Goal: Task Accomplishment & Management: Use online tool/utility

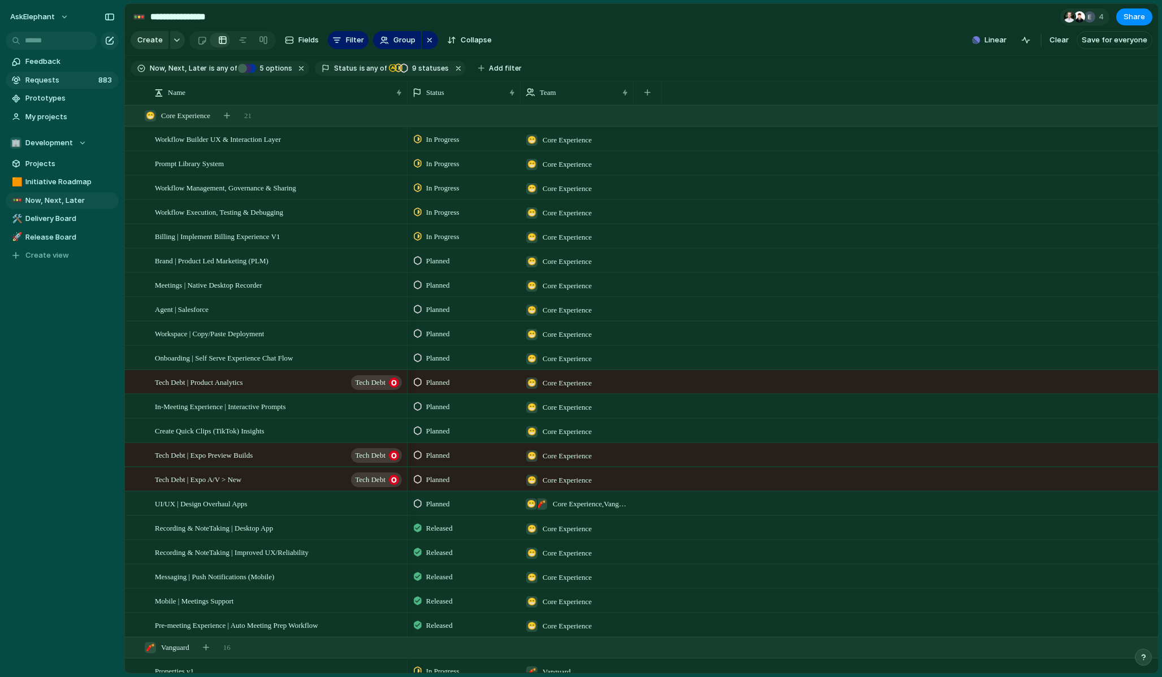
click at [71, 81] on span "Requests" at bounding box center [59, 80] width 69 height 11
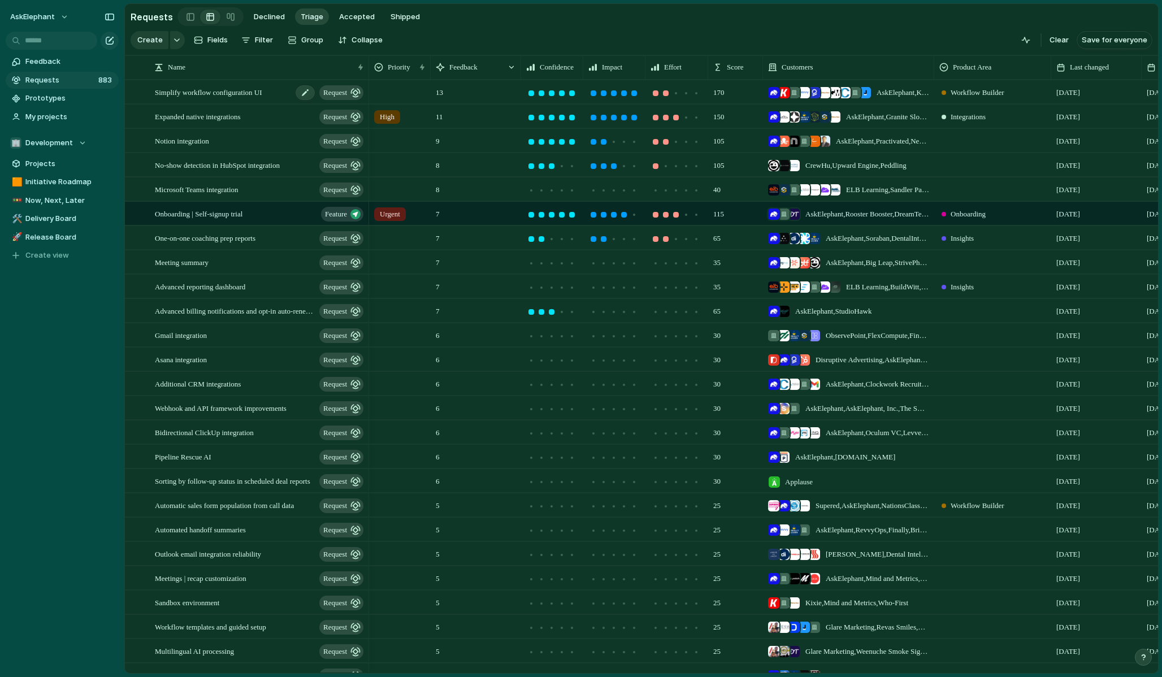
click at [219, 94] on span "Simplify workflow configuration UI" at bounding box center [208, 91] width 107 height 13
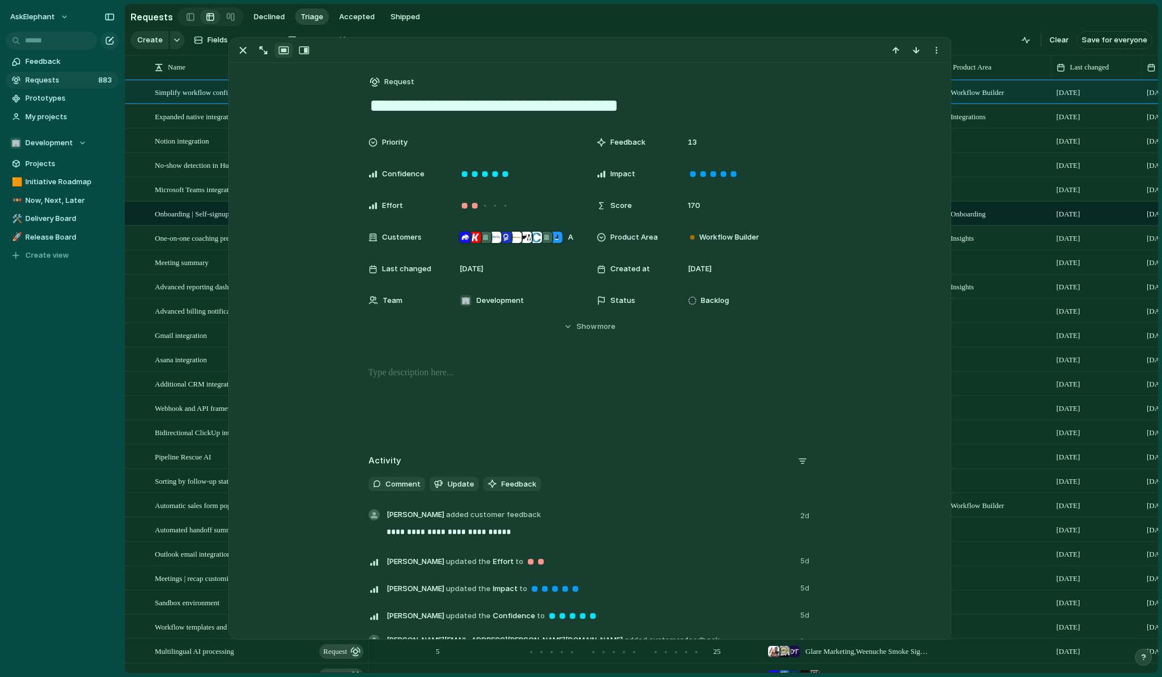
click at [628, 20] on section "Requests Declined Triage Accepted Shipped" at bounding box center [641, 16] width 1033 height 25
